Goal: Information Seeking & Learning: Learn about a topic

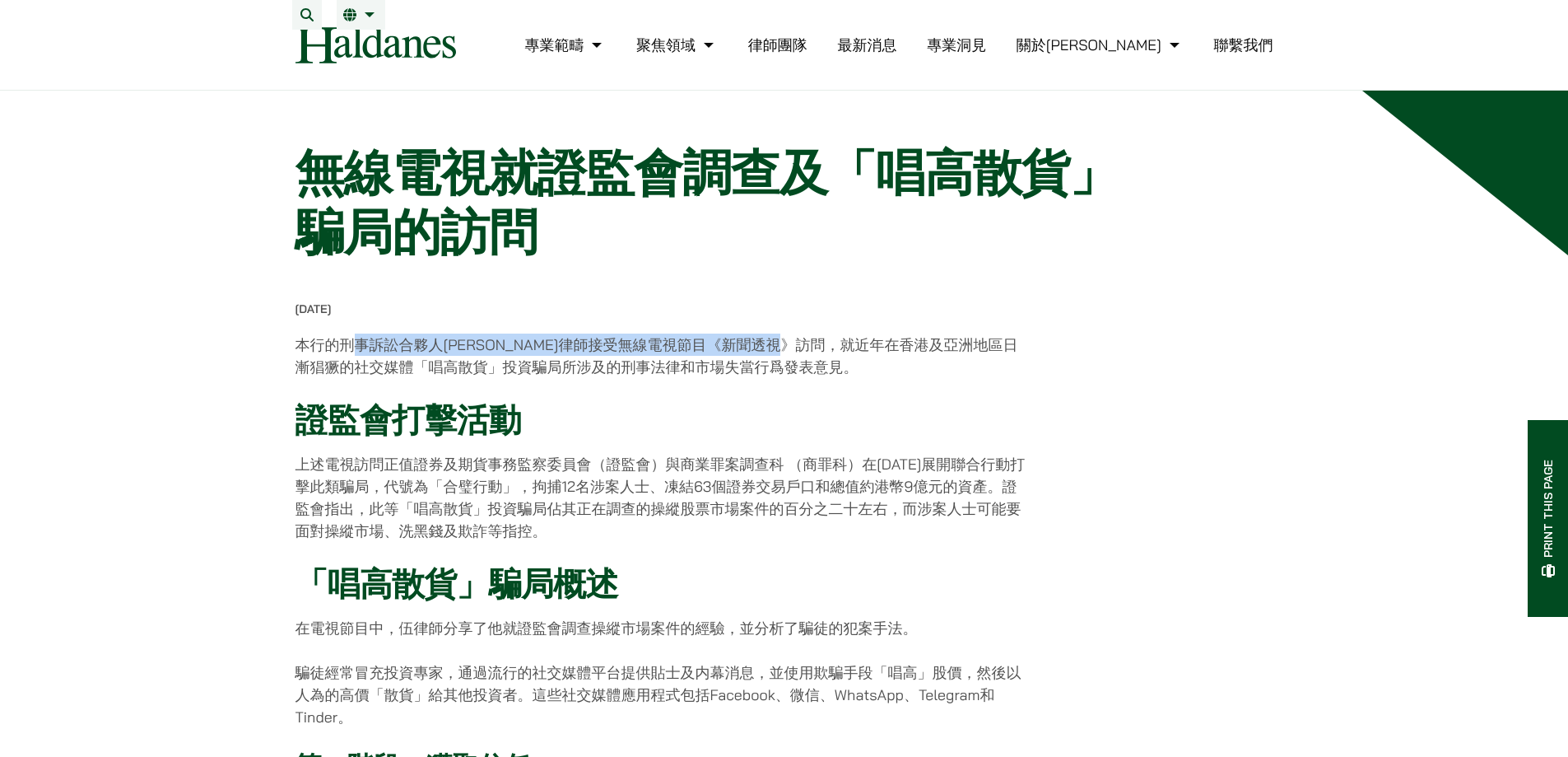
click at [868, 354] on p "本行的刑事訴訟合夥人[PERSON_NAME]律師接受無線電視節目《新聞透視》訪問，就近年在香港及亞洲地區日漸猖獗的社交媒體「唱高散貨」投資騙局所涉及的刑事法…" at bounding box center [661, 355] width 734 height 44
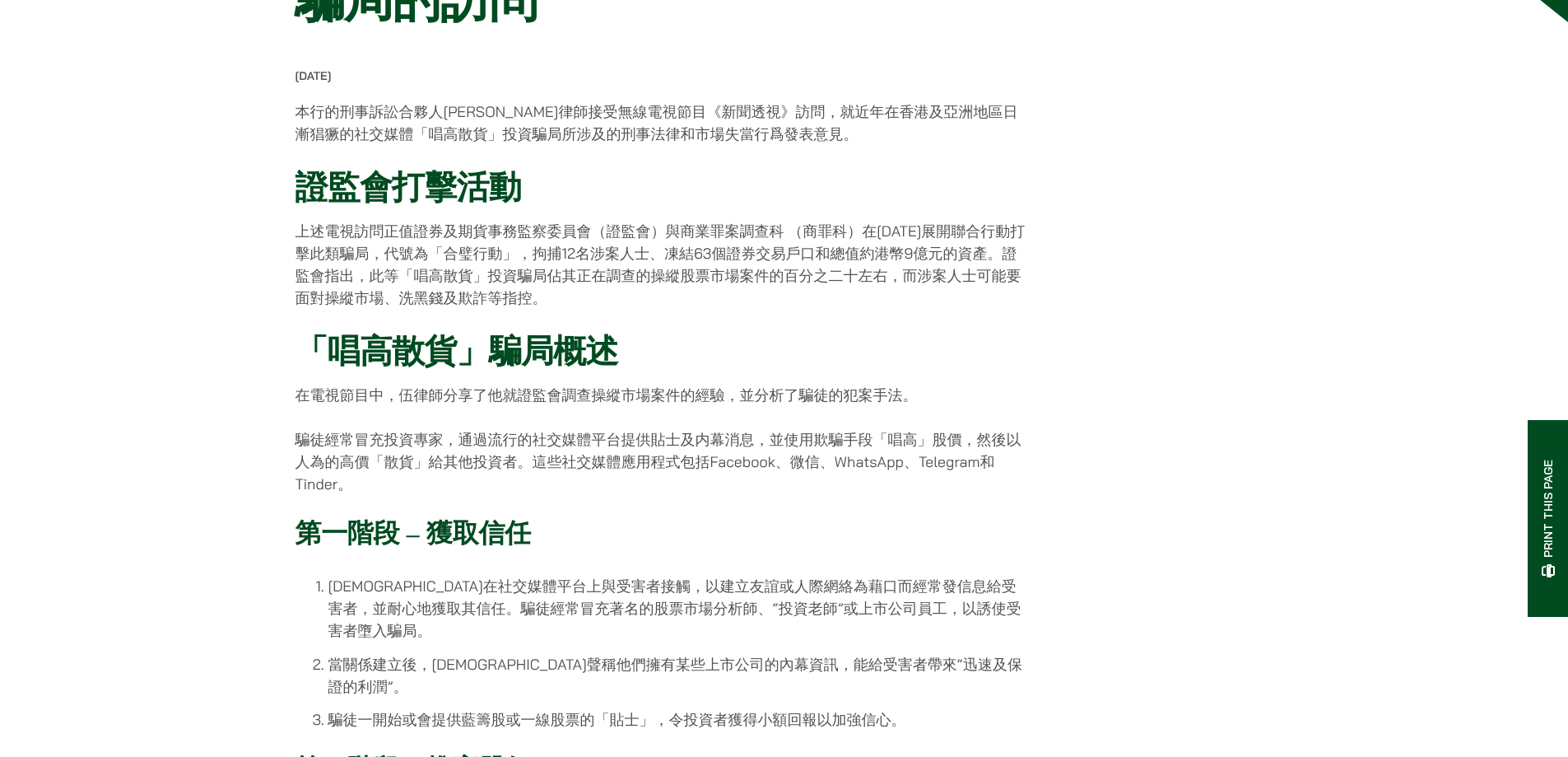
scroll to position [247, 0]
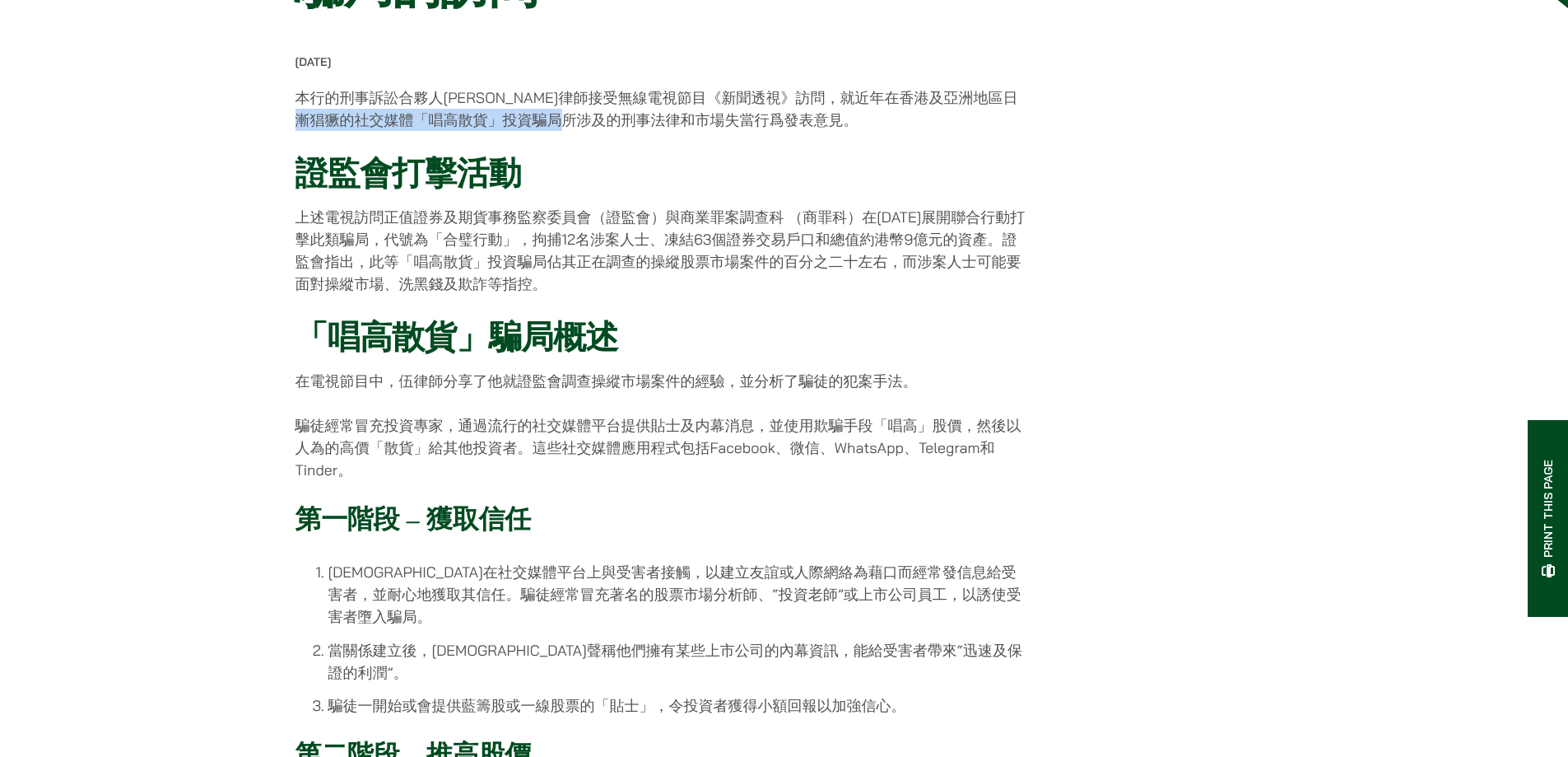
drag, startPoint x: 363, startPoint y: 127, endPoint x: 641, endPoint y: 141, distance: 278.4
click at [640, 130] on p "本行的刑事訴訟合夥人[PERSON_NAME]律師接受無線電視節目《新聞透視》訪問，就近年在香港及亞洲地區日漸猖獗的社交媒體「唱高散貨」投資騙局所涉及的刑事法…" at bounding box center [661, 108] width 734 height 44
click at [959, 220] on p "上述電視訪問正值證券及期貨事務監察委員會（證監會）與商業罪案調查科 （商罪科）在[DATE]展開聯合行動打擊此類騙局，代號為「合璧行動」，拘捕12名涉案人士、…" at bounding box center [661, 250] width 734 height 89
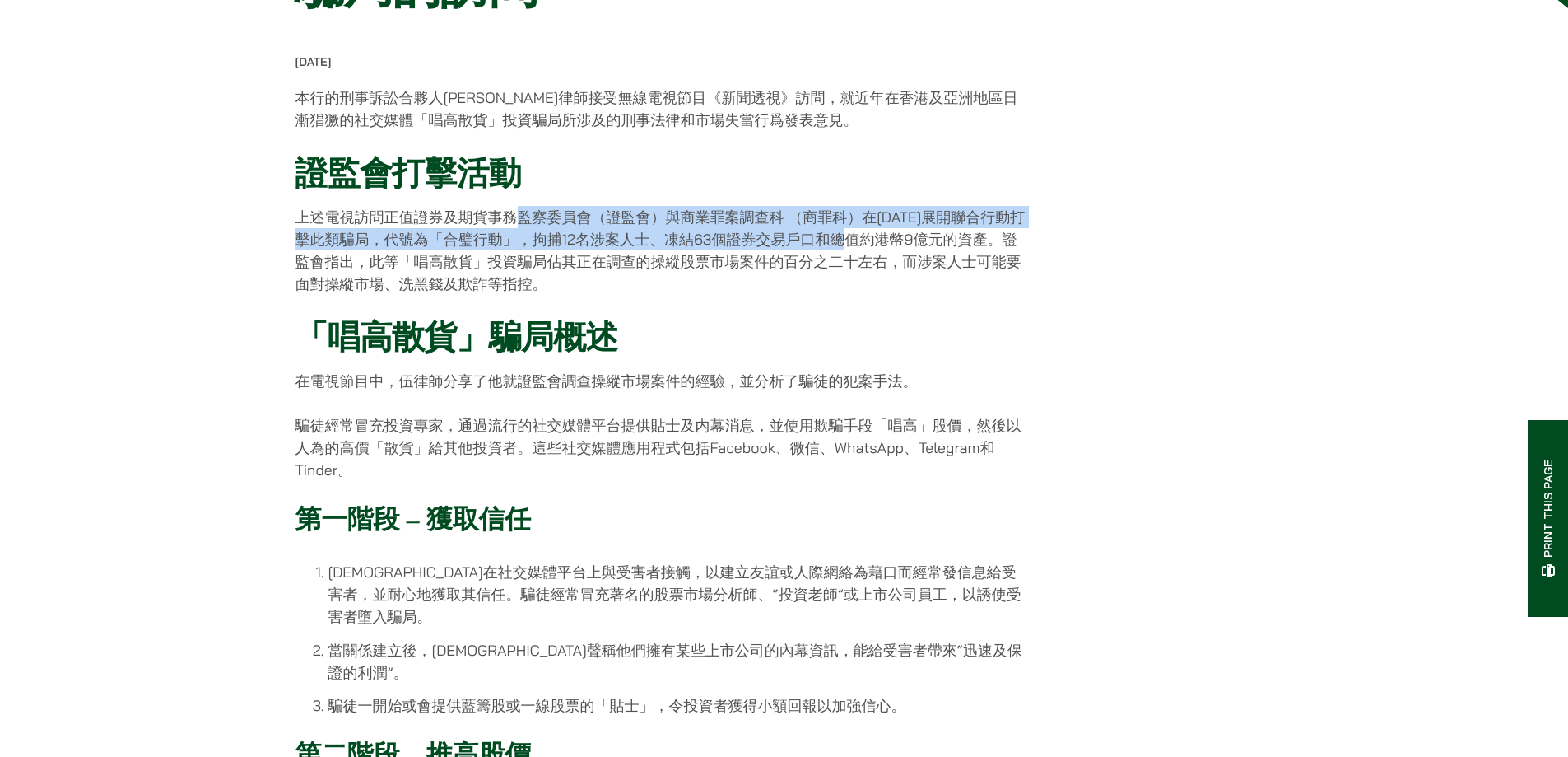
drag, startPoint x: 516, startPoint y: 228, endPoint x: 1006, endPoint y: 292, distance: 494.2
click at [874, 248] on p "上述電視訪問正值證券及期貨事務監察委員會（證監會）與商業罪案調查科 （商罪科）在[DATE]展開聯合行動打擊此類騙局，代號為「合璧行動」，拘捕12名涉案人士、…" at bounding box center [661, 250] width 734 height 89
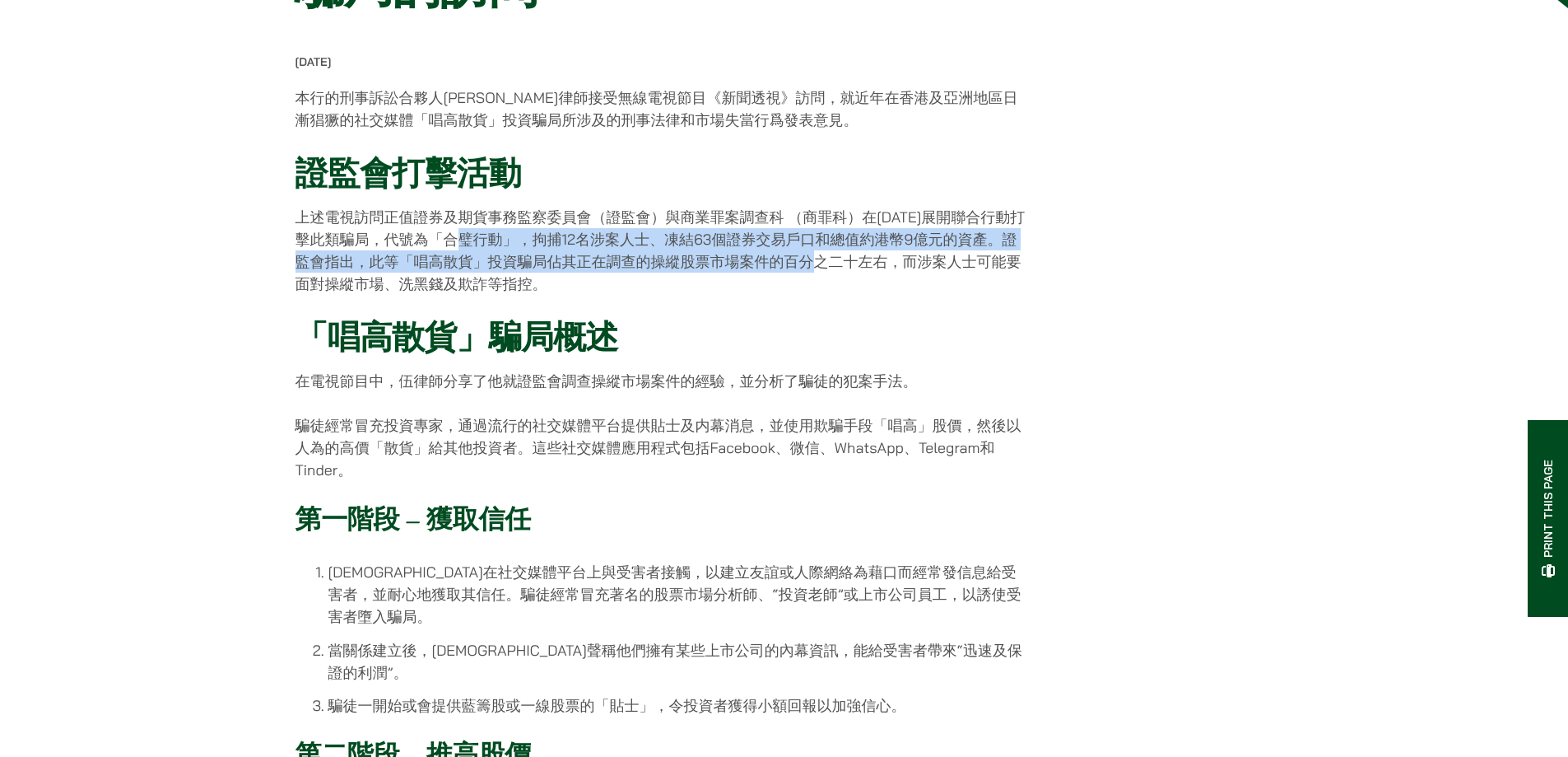
drag, startPoint x: 474, startPoint y: 257, endPoint x: 853, endPoint y: 267, distance: 379.1
click at [850, 265] on p "上述電視訪問正值證券及期貨事務監察委員會（證監會）與商業罪案調查科 （商罪科）在[DATE]展開聯合行動打擊此類騙局，代號為「合璧行動」，拘捕12名涉案人士、…" at bounding box center [661, 250] width 734 height 89
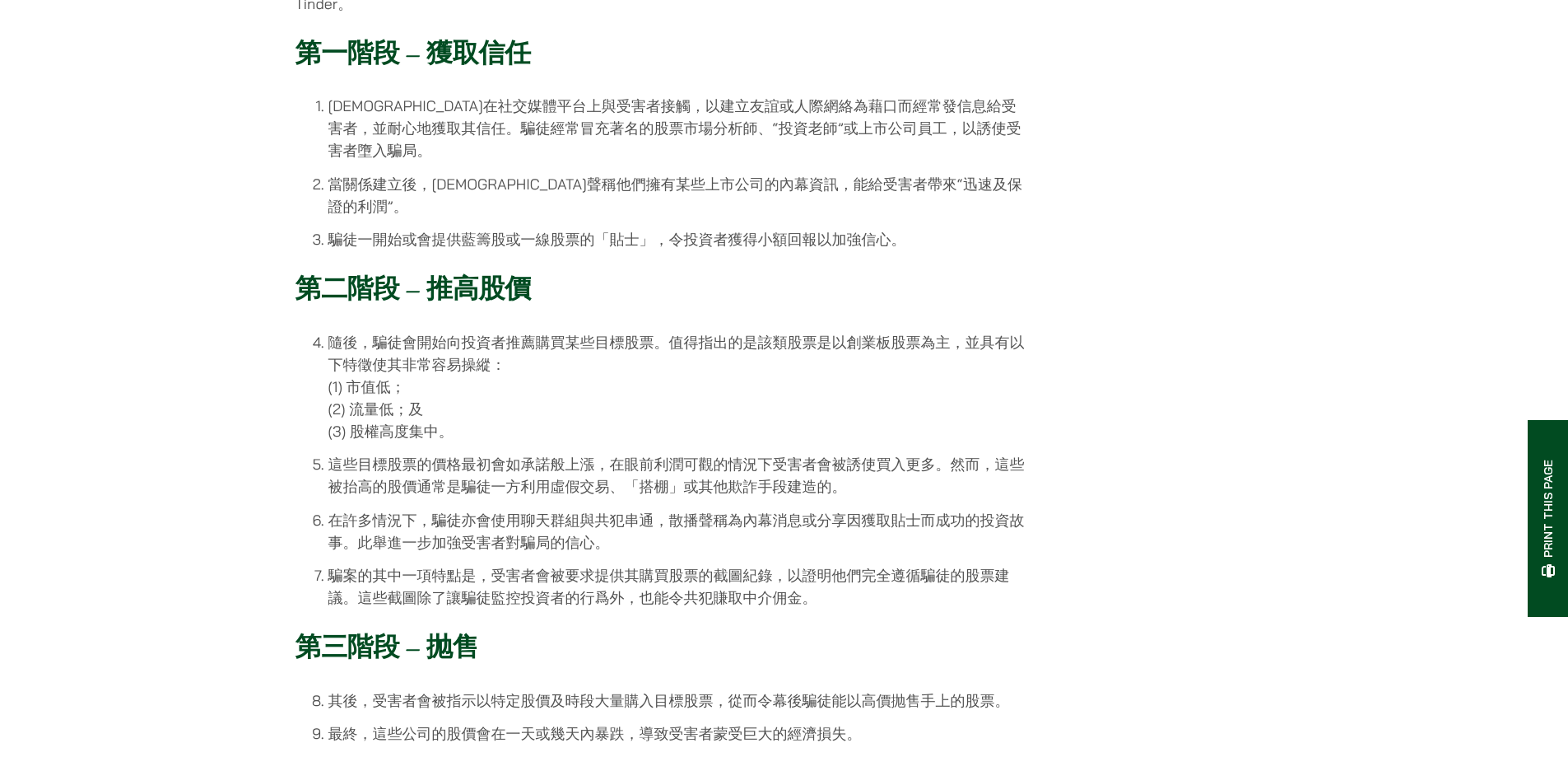
scroll to position [0, 0]
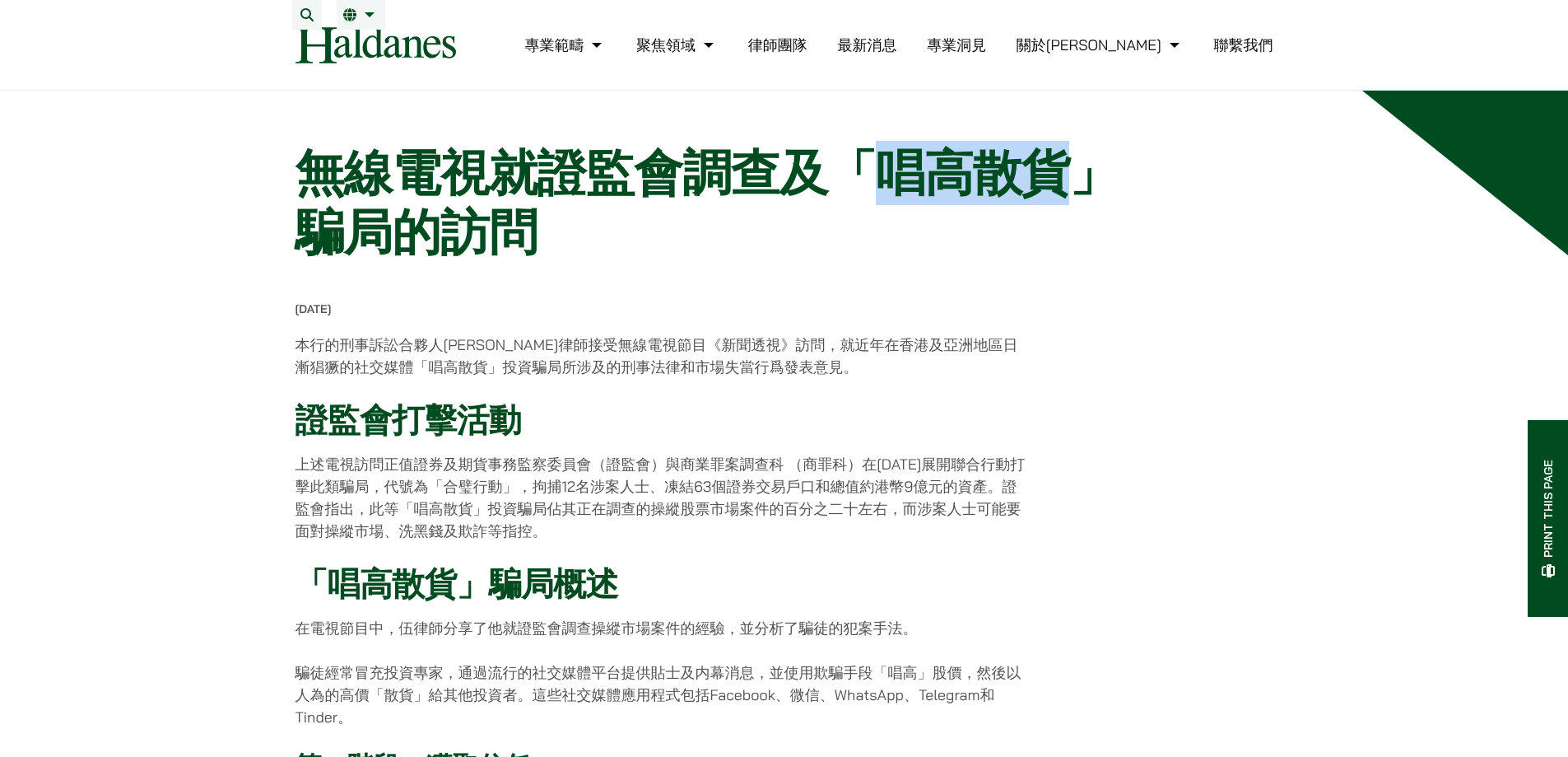
drag, startPoint x: 895, startPoint y: 200, endPoint x: 1090, endPoint y: 183, distance: 195.7
click at [1090, 183] on h1 "無線電視就證監會調查及「唱高散貨」騙局的訪問" at bounding box center [722, 203] width 854 height 118
copy h1 "唱高散貨"
